Goal: Navigation & Orientation: Find specific page/section

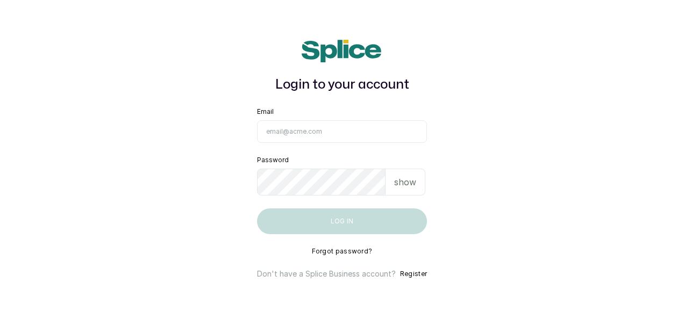
type input "[EMAIL_ADDRESS][DOMAIN_NAME]"
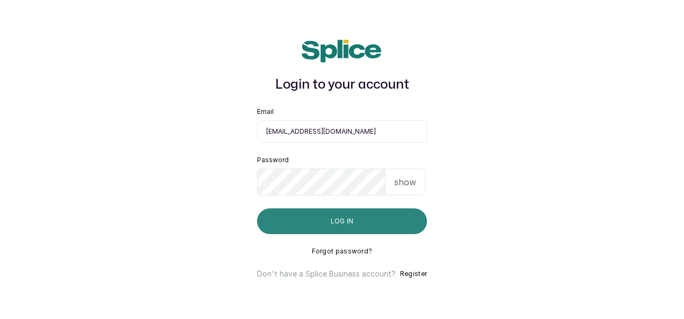
click at [346, 228] on button "Log in" at bounding box center [342, 222] width 170 height 26
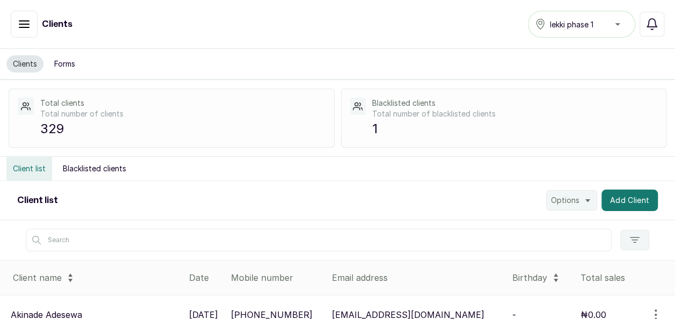
click at [21, 21] on icon "button" at bounding box center [24, 24] width 10 height 6
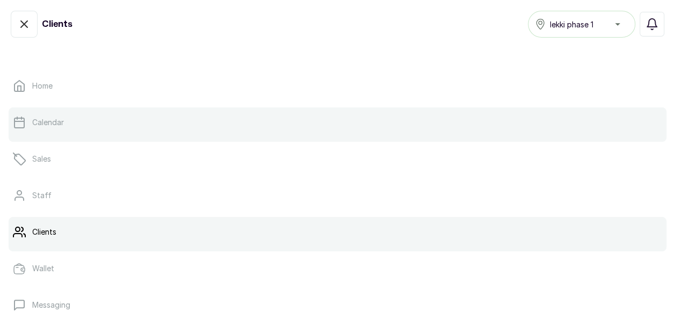
click at [56, 117] on link "Calendar" at bounding box center [338, 122] width 658 height 30
